Goal: Task Accomplishment & Management: Manage account settings

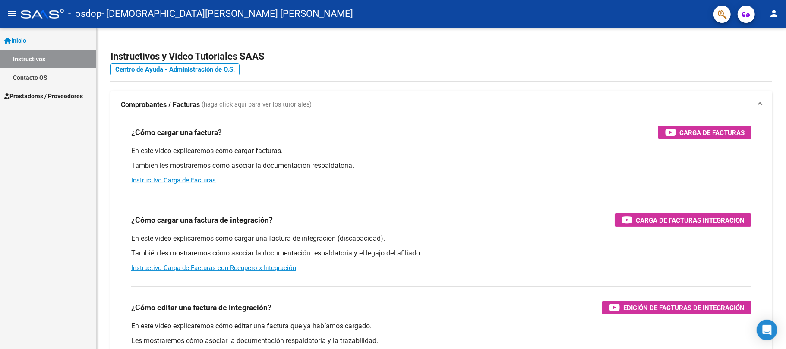
click at [37, 96] on span "Prestadores / Proveedores" at bounding box center [43, 95] width 79 height 9
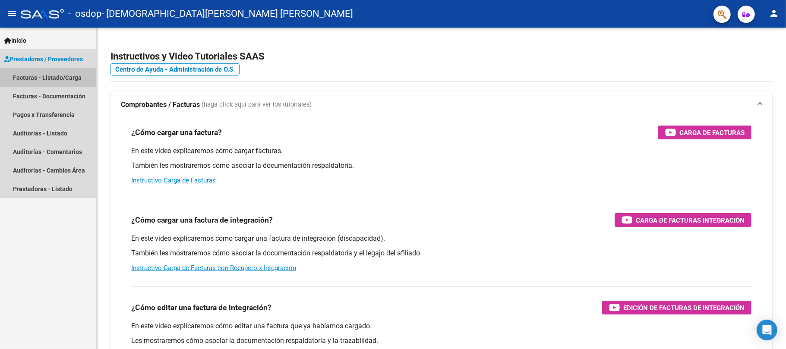
click at [38, 80] on link "Facturas - Listado/Carga" at bounding box center [48, 77] width 96 height 19
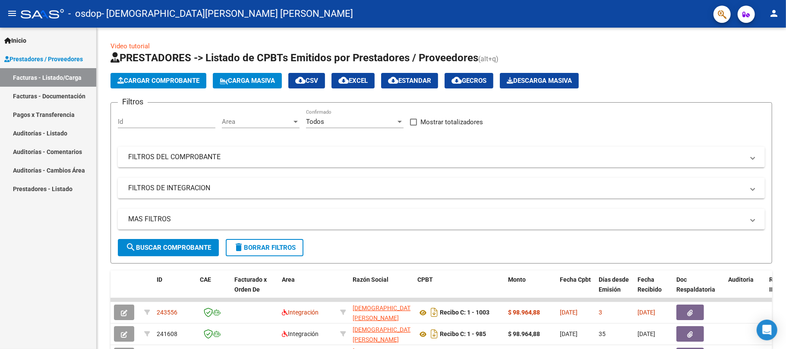
drag, startPoint x: 785, startPoint y: 83, endPoint x: 785, endPoint y: 97, distance: 14.2
click at [785, 97] on div at bounding box center [785, 174] width 0 height 349
drag, startPoint x: 785, startPoint y: 104, endPoint x: 784, endPoint y: 168, distance: 64.7
click at [784, 168] on html "menu - osdop - [PERSON_NAME] [PERSON_NAME] person Inicio Instructivos Contacto …" at bounding box center [393, 174] width 786 height 349
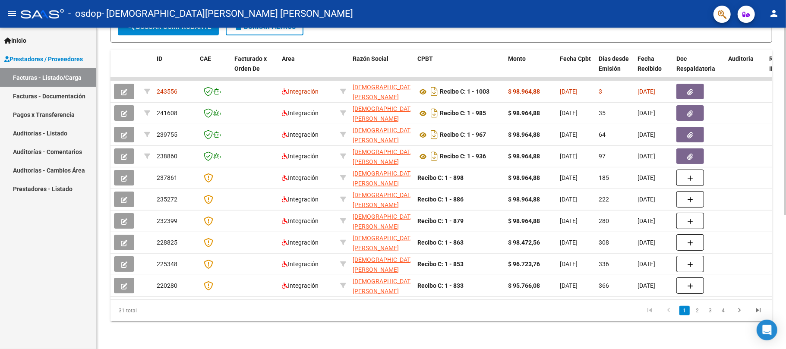
scroll to position [229, 0]
click at [785, 315] on html "menu - osdop - [PERSON_NAME] [PERSON_NAME] person Inicio Instructivos Contacto …" at bounding box center [393, 174] width 786 height 349
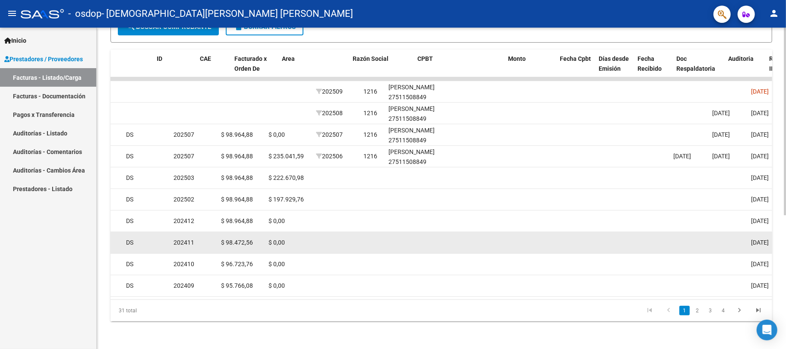
scroll to position [0, 0]
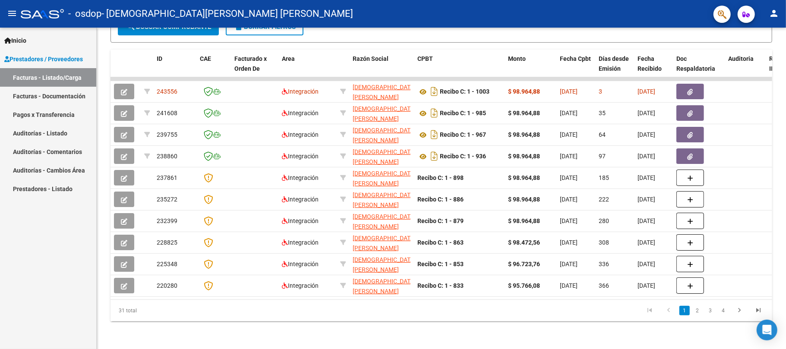
click at [776, 18] on mat-icon "person" at bounding box center [773, 13] width 10 height 10
click at [761, 54] on button "exit_to_app Salir" at bounding box center [755, 57] width 53 height 21
